Goal: Navigation & Orientation: Find specific page/section

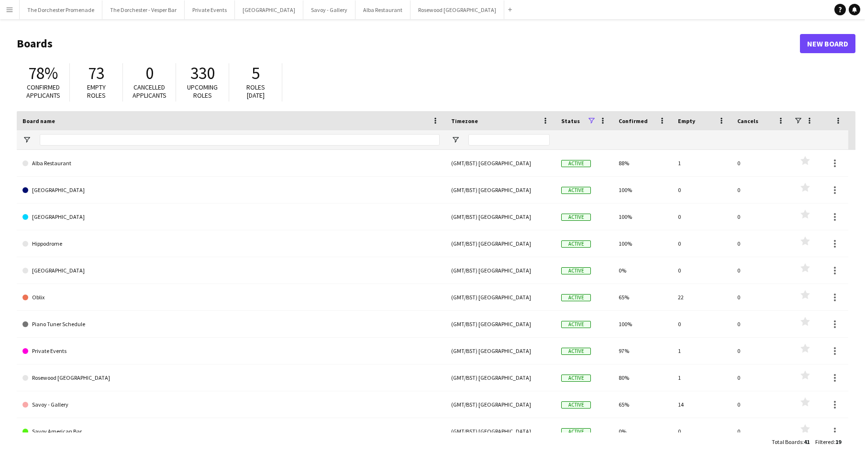
click at [5, 11] on button "Menu" at bounding box center [9, 9] width 19 height 19
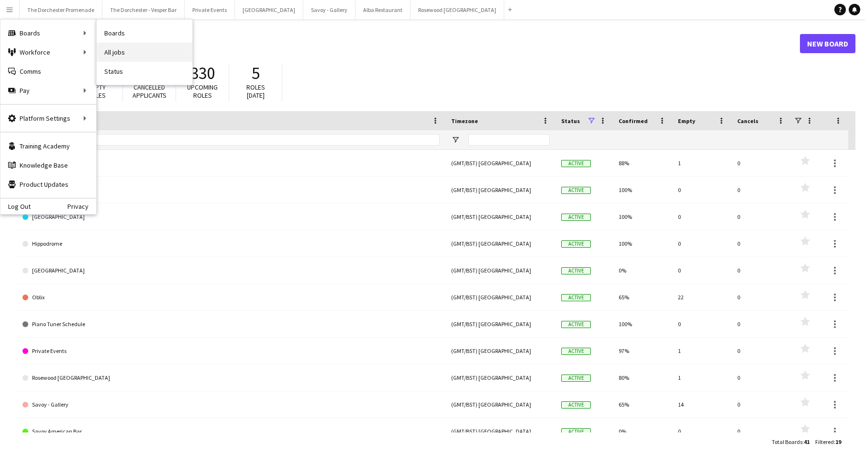
click at [122, 55] on link "All jobs" at bounding box center [145, 52] width 96 height 19
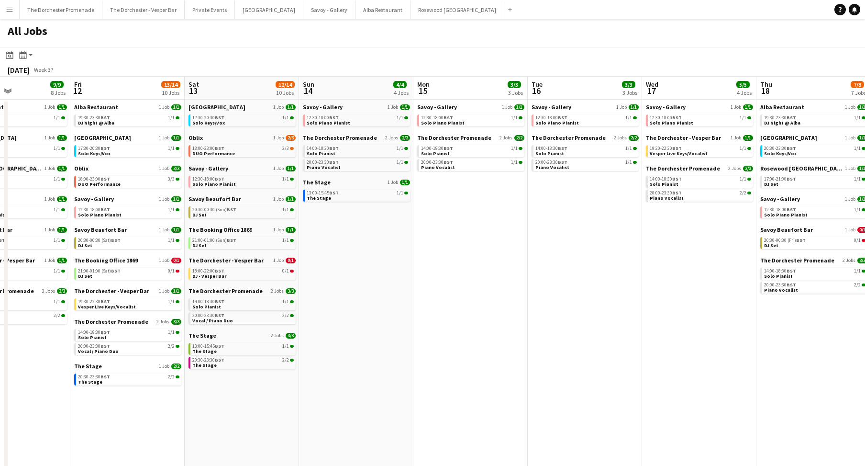
scroll to position [0, 275]
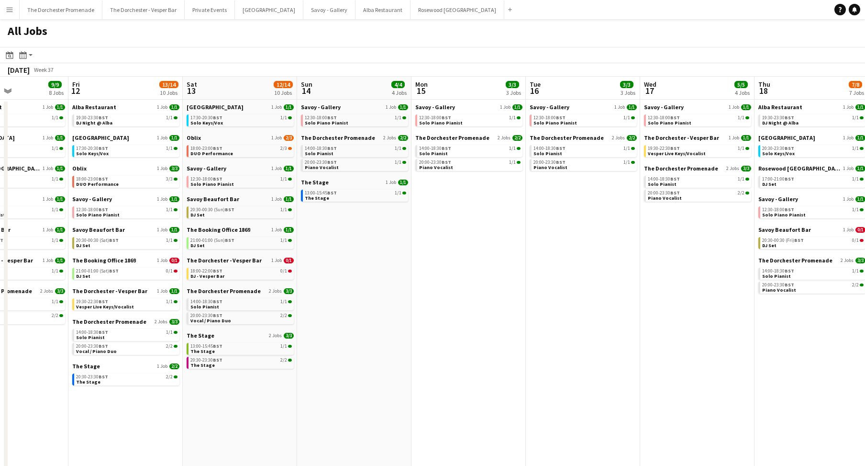
click at [12, 14] on button "Menu" at bounding box center [9, 9] width 19 height 19
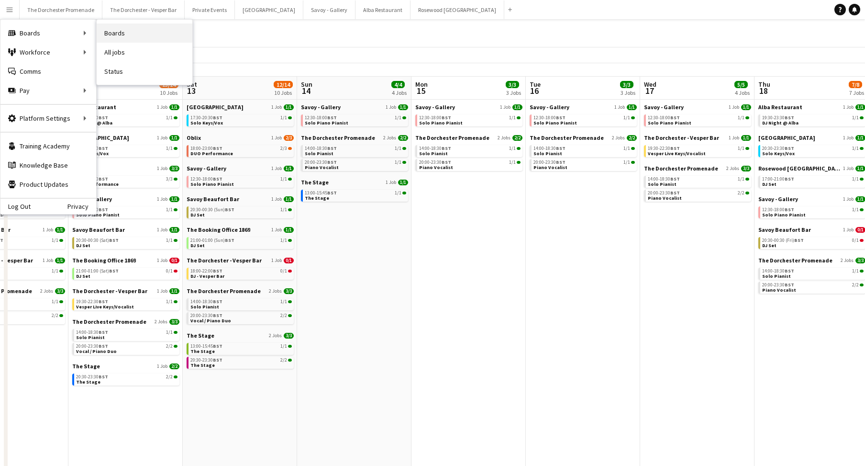
click at [121, 36] on link "Boards" at bounding box center [145, 32] width 96 height 19
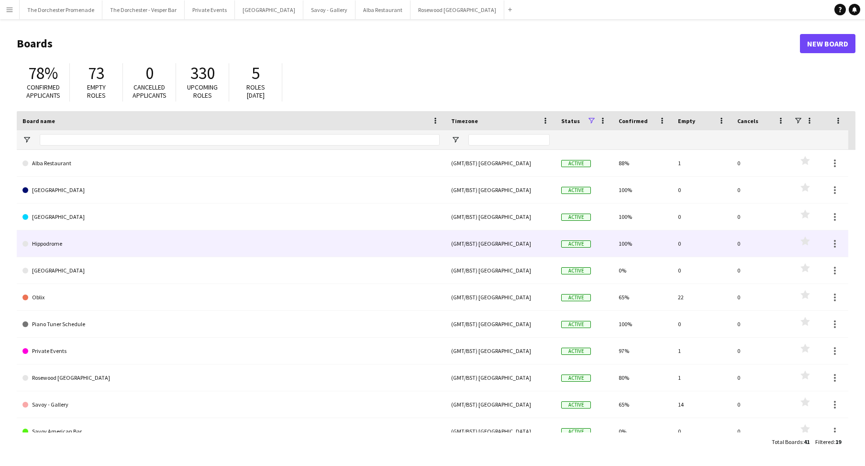
scroll to position [12, 0]
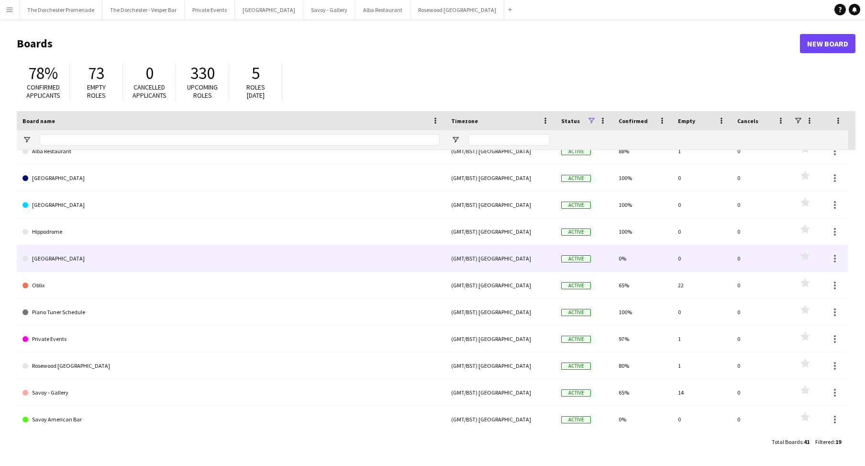
click at [144, 255] on link "[GEOGRAPHIC_DATA]" at bounding box center [230, 258] width 417 height 27
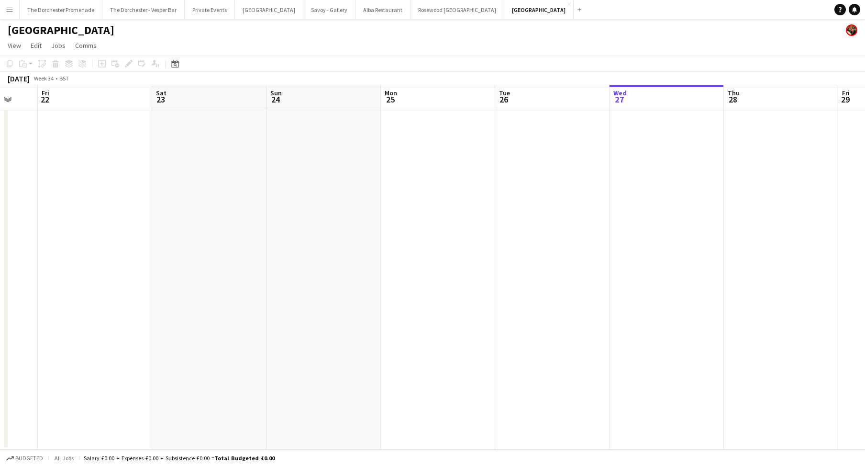
scroll to position [0, 260]
